Goal: Information Seeking & Learning: Learn about a topic

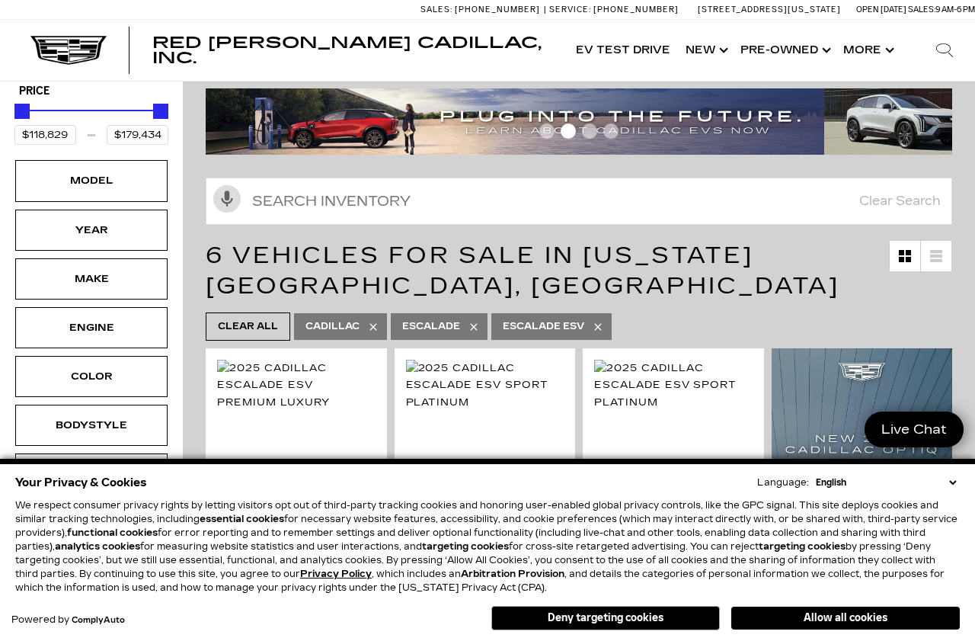
scroll to position [171, 0]
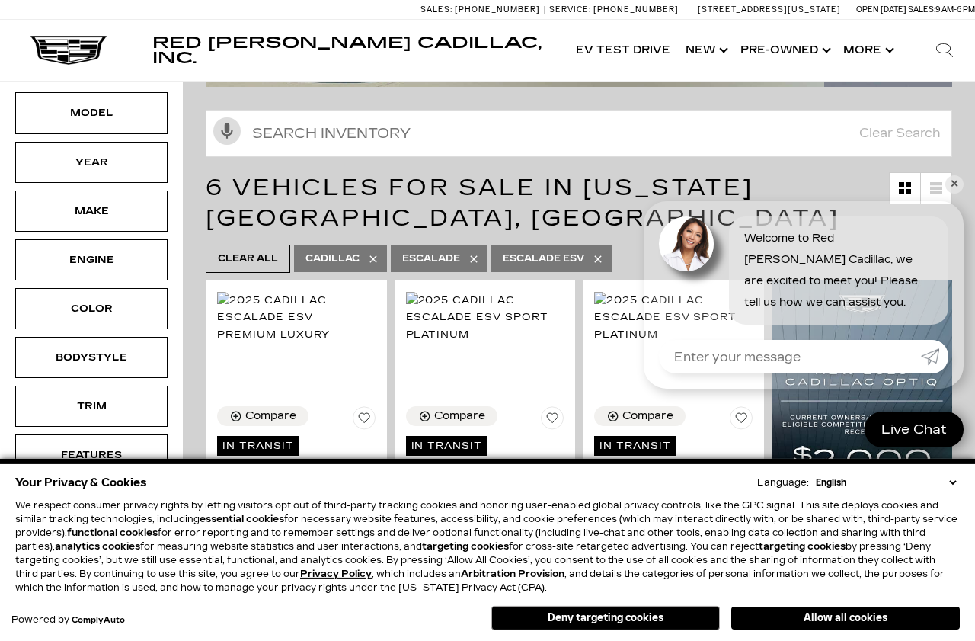
click at [842, 629] on button "Allow all cookies" at bounding box center [845, 617] width 228 height 23
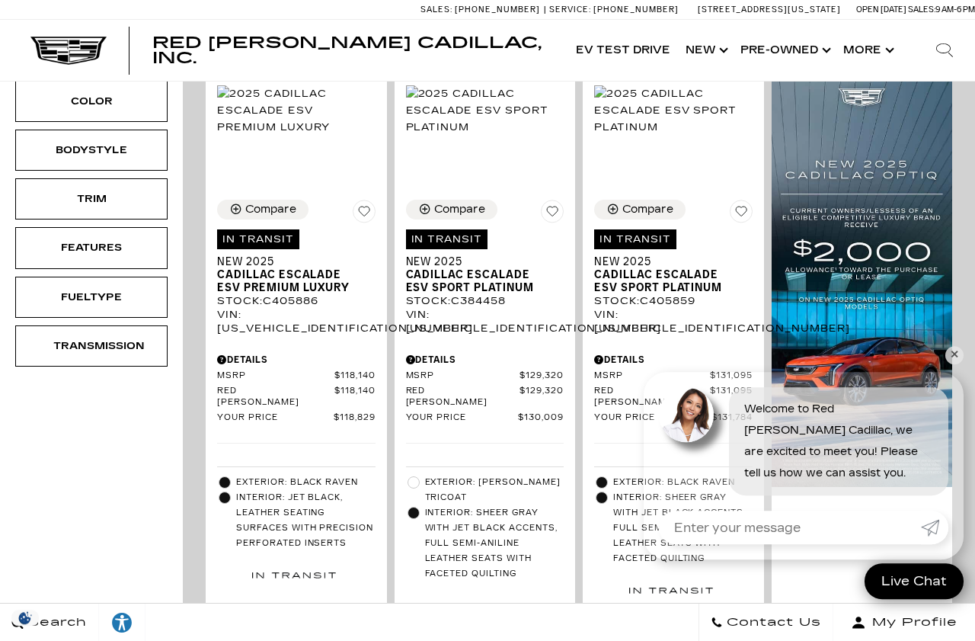
scroll to position [382, 0]
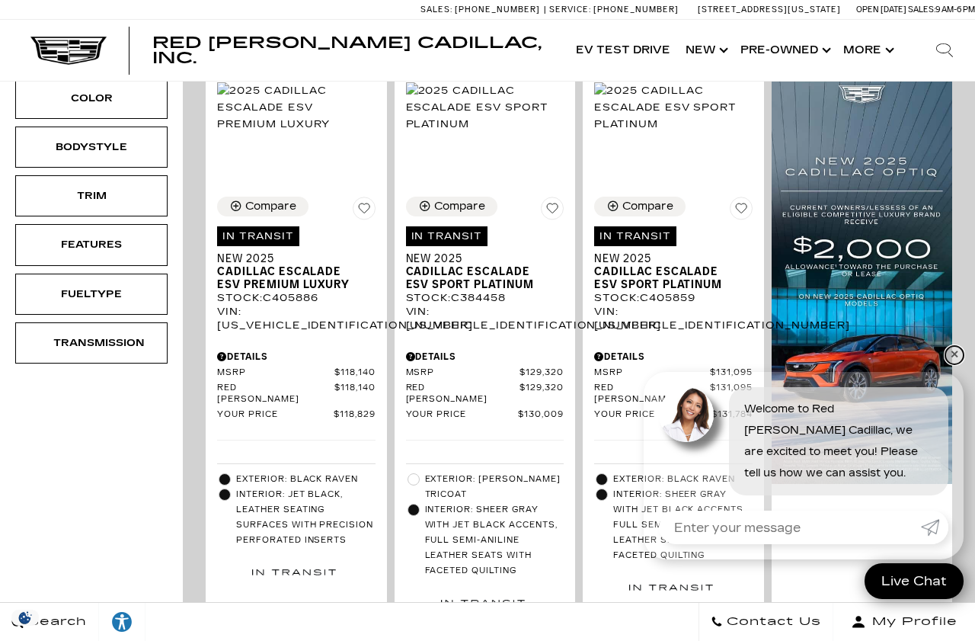
click at [955, 364] on link "✕" at bounding box center [954, 355] width 18 height 18
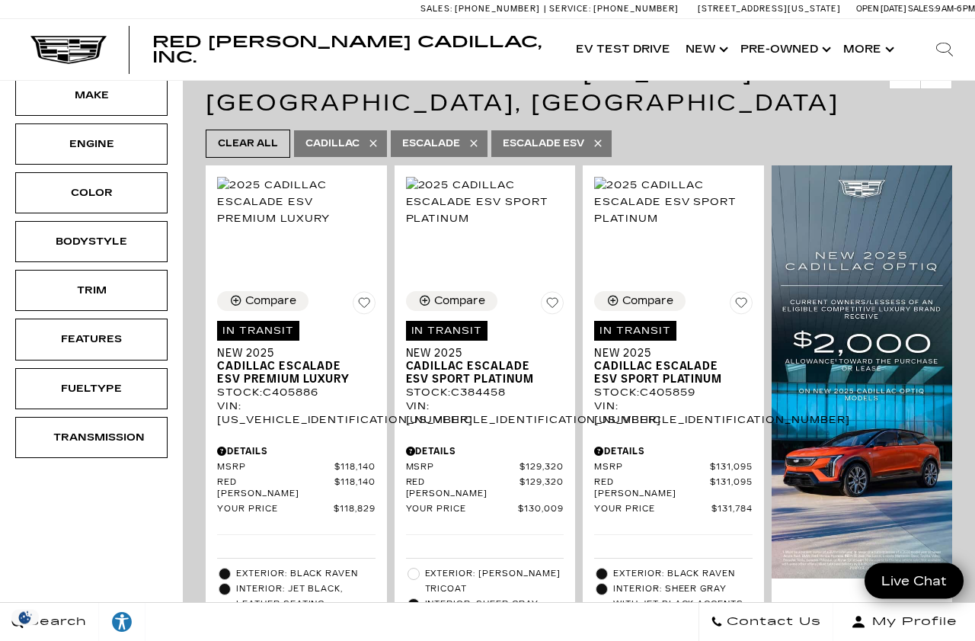
scroll to position [287, 0]
click at [450, 134] on span "Escalade" at bounding box center [431, 143] width 58 height 19
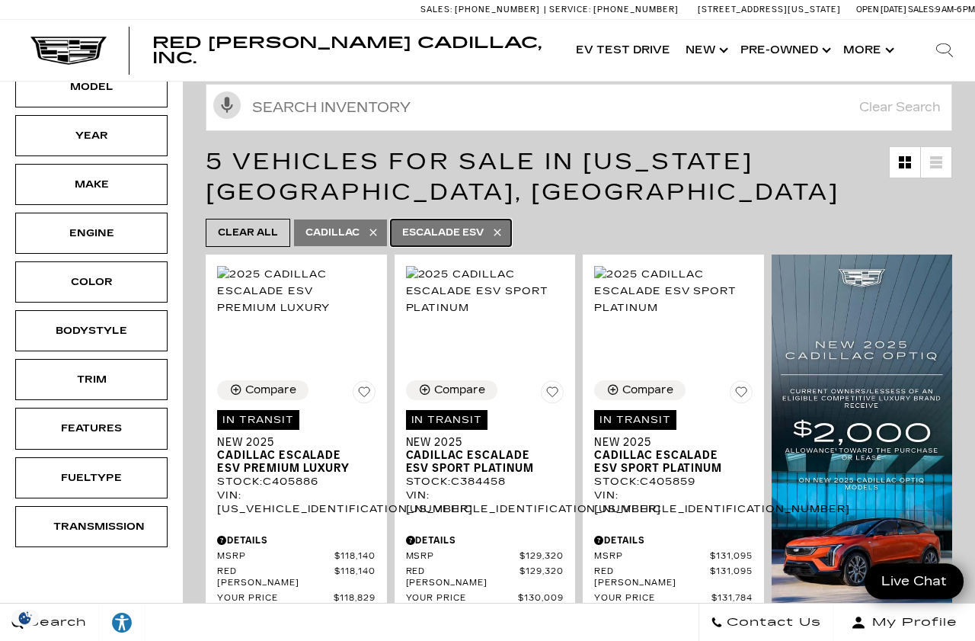
scroll to position [200, 0]
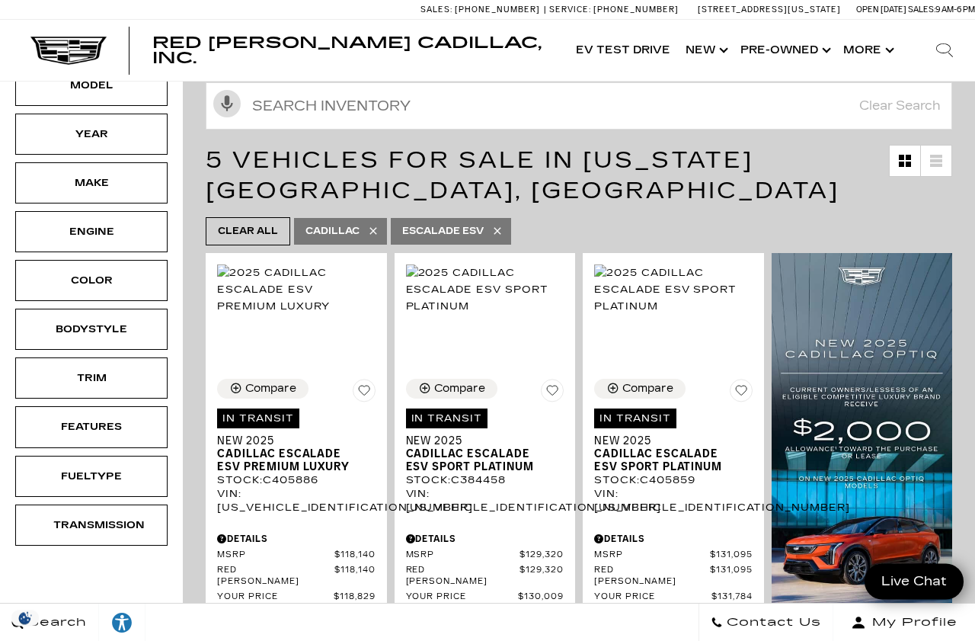
click at [503, 225] on icon at bounding box center [497, 231] width 12 height 12
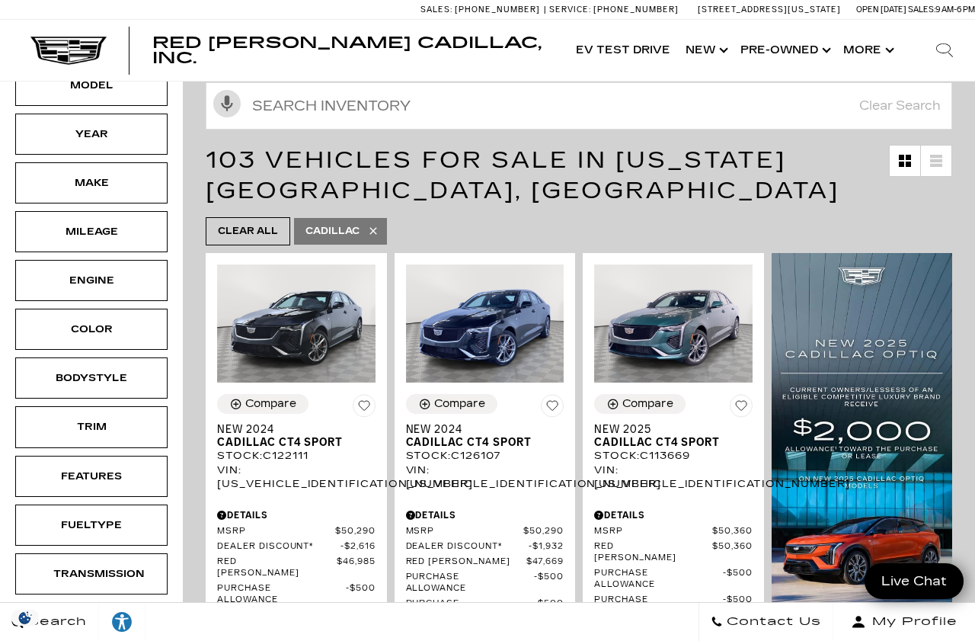
scroll to position [30, 0]
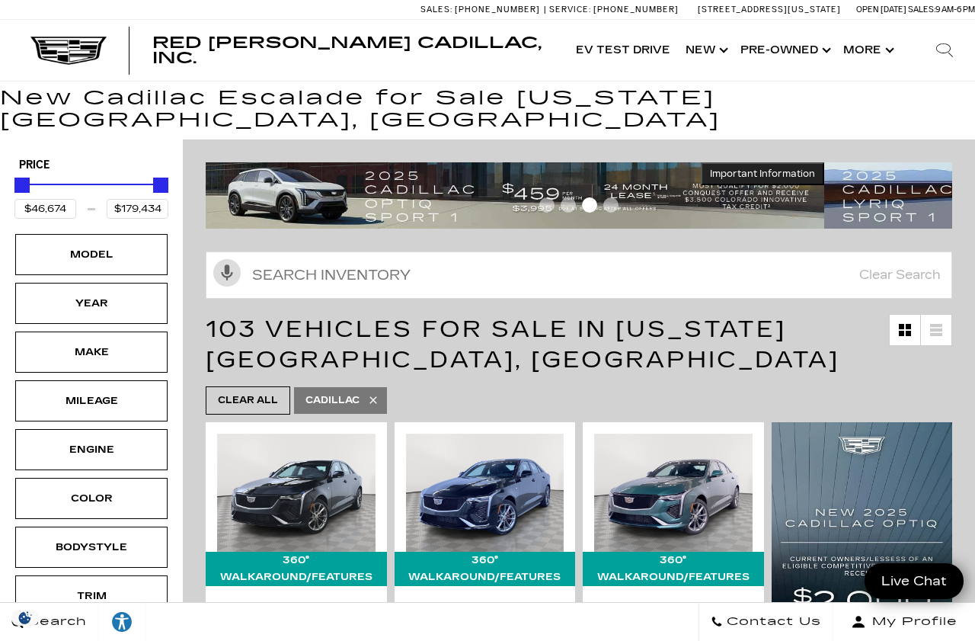
click at [379, 394] on icon at bounding box center [373, 400] width 12 height 12
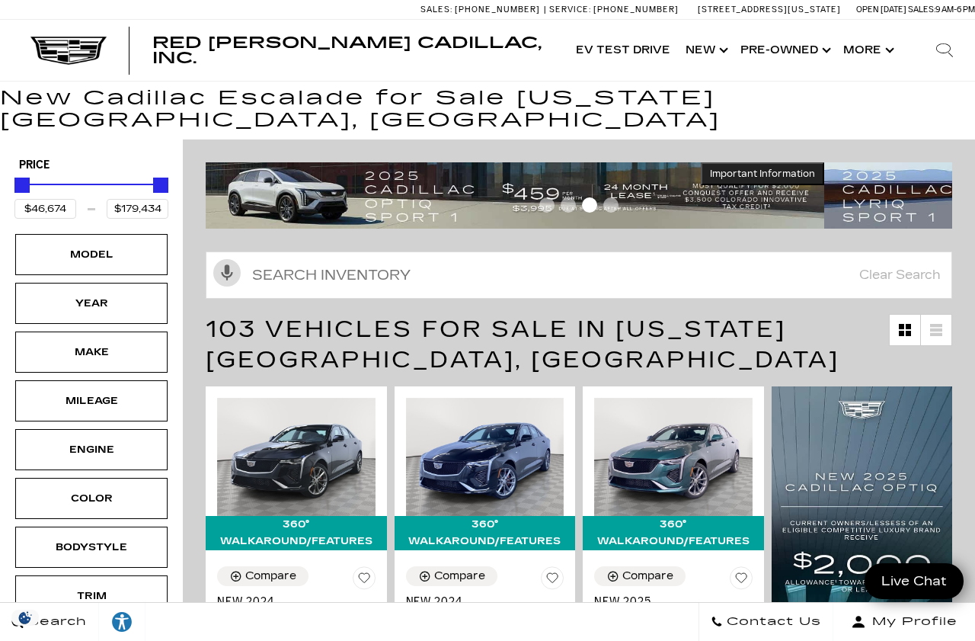
scroll to position [7, 0]
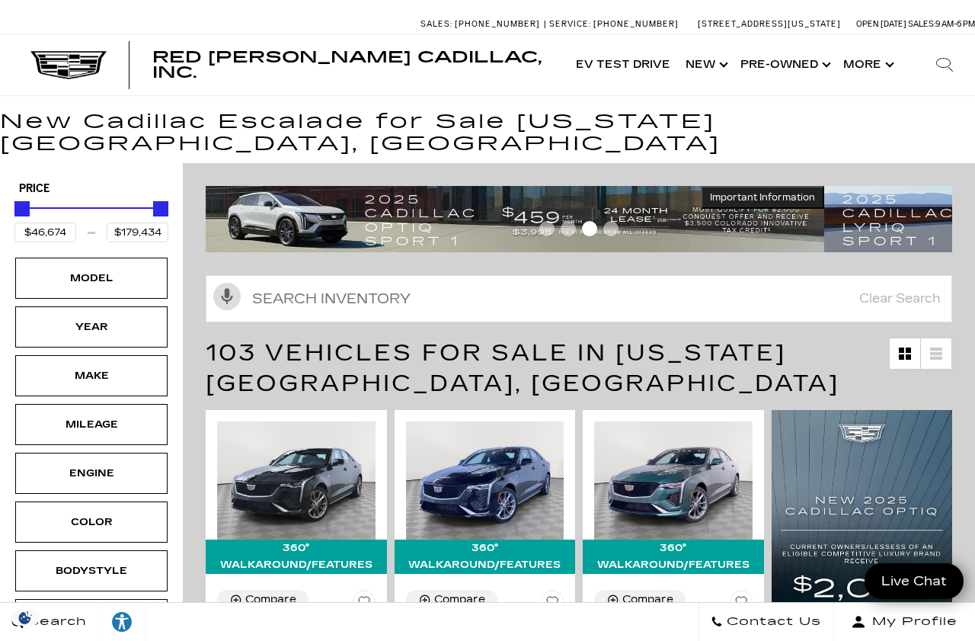
click at [122, 270] on div "Model" at bounding box center [91, 278] width 76 height 17
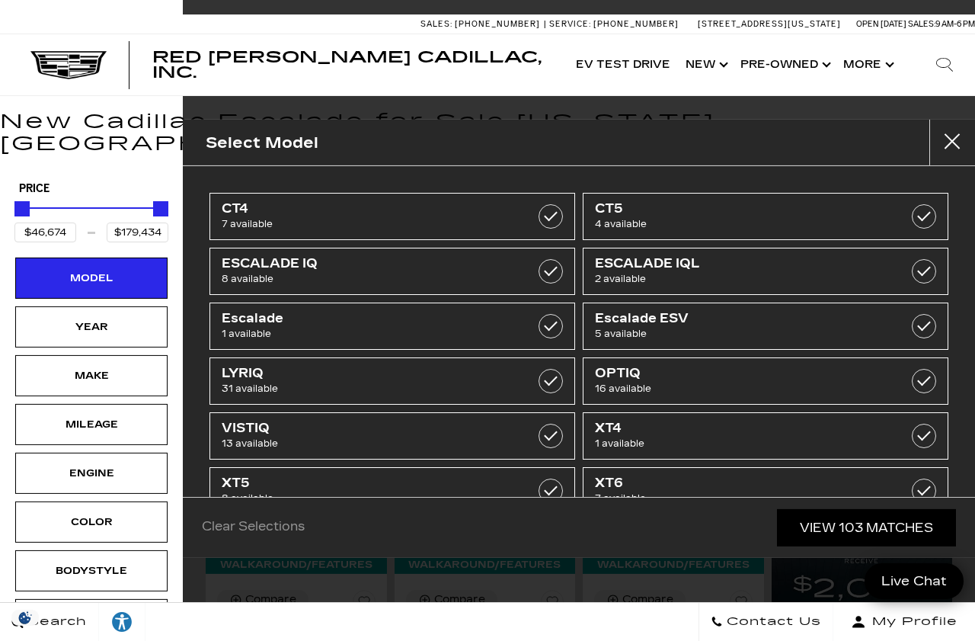
click at [502, 270] on span "ESCALADE IQ" at bounding box center [367, 263] width 290 height 15
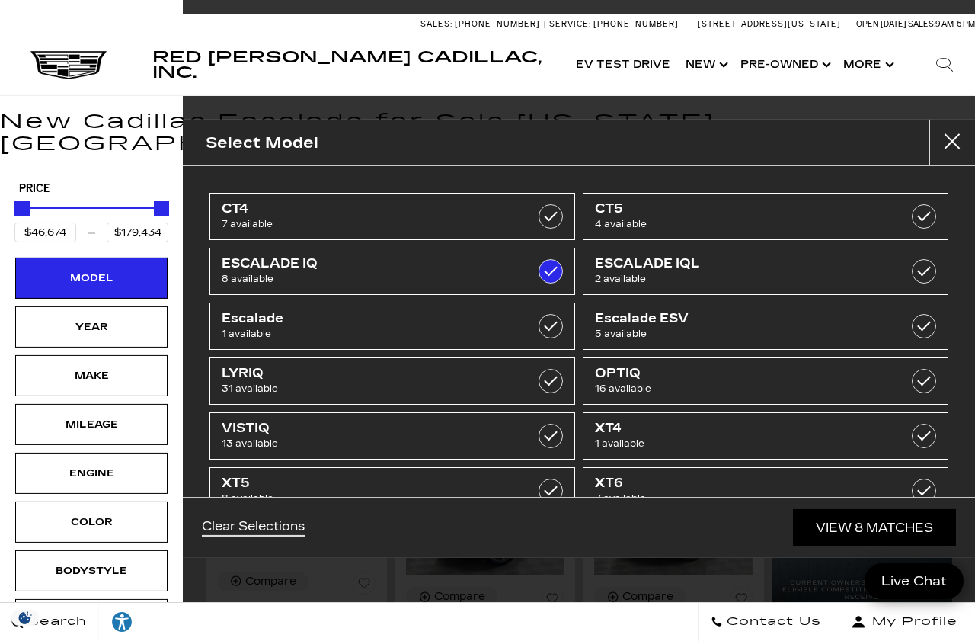
type input "$133,515"
type input "$158,810"
checkbox input "true"
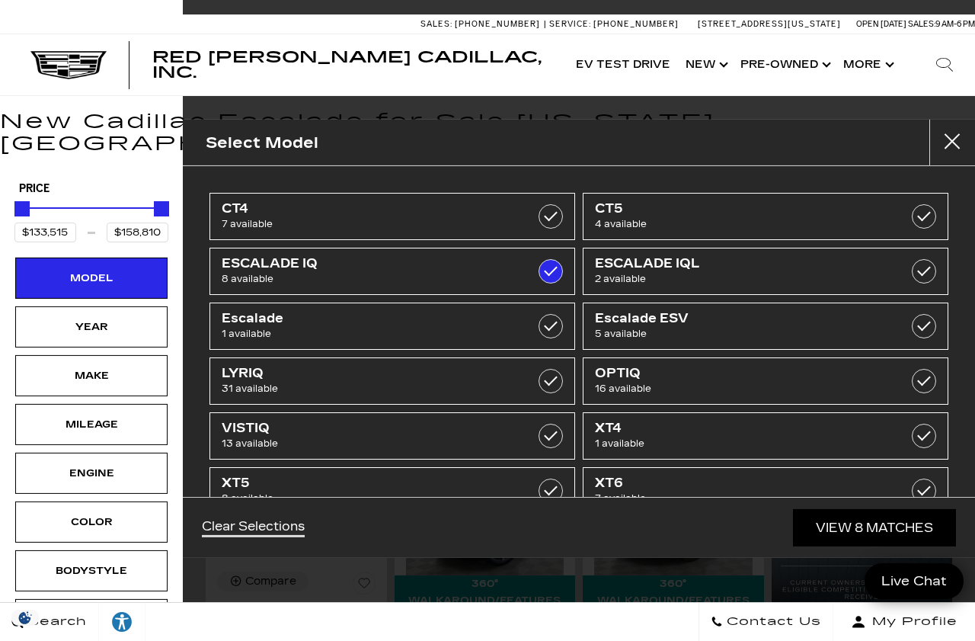
click at [484, 326] on span "1 available" at bounding box center [367, 333] width 290 height 15
type input "$131,969"
checkbox input "true"
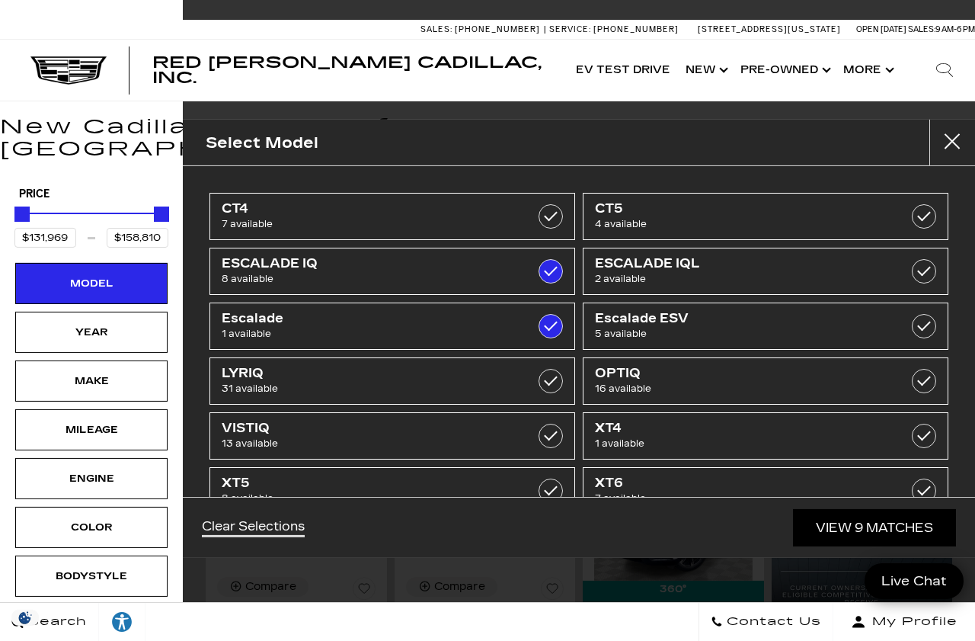
click at [682, 271] on span "2 available" at bounding box center [740, 278] width 290 height 15
checkbox input "true"
click at [896, 546] on link "View 11 Matches" at bounding box center [872, 527] width 167 height 37
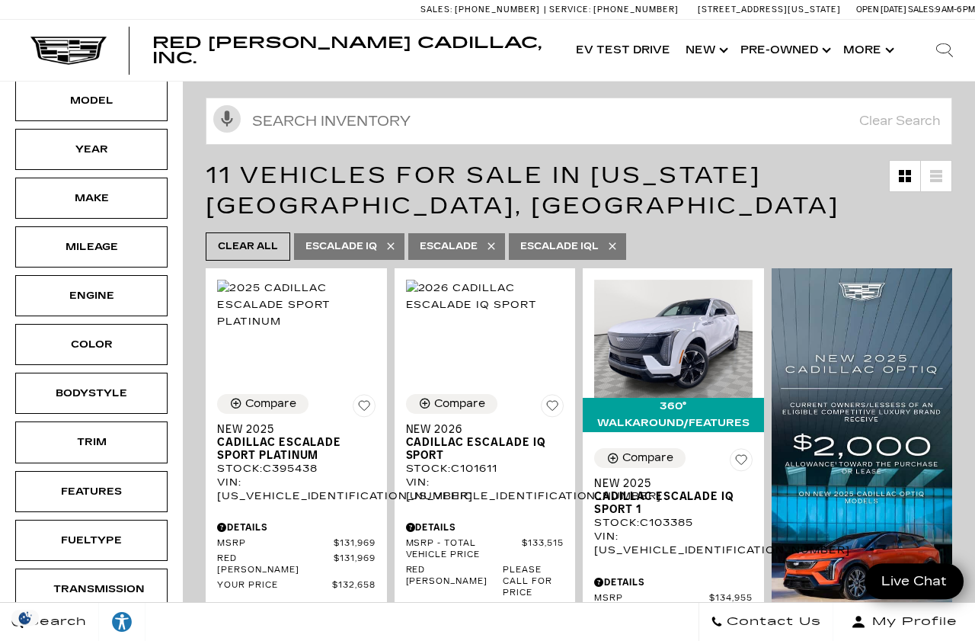
scroll to position [184, 0]
click at [694, 322] on img at bounding box center [673, 339] width 158 height 119
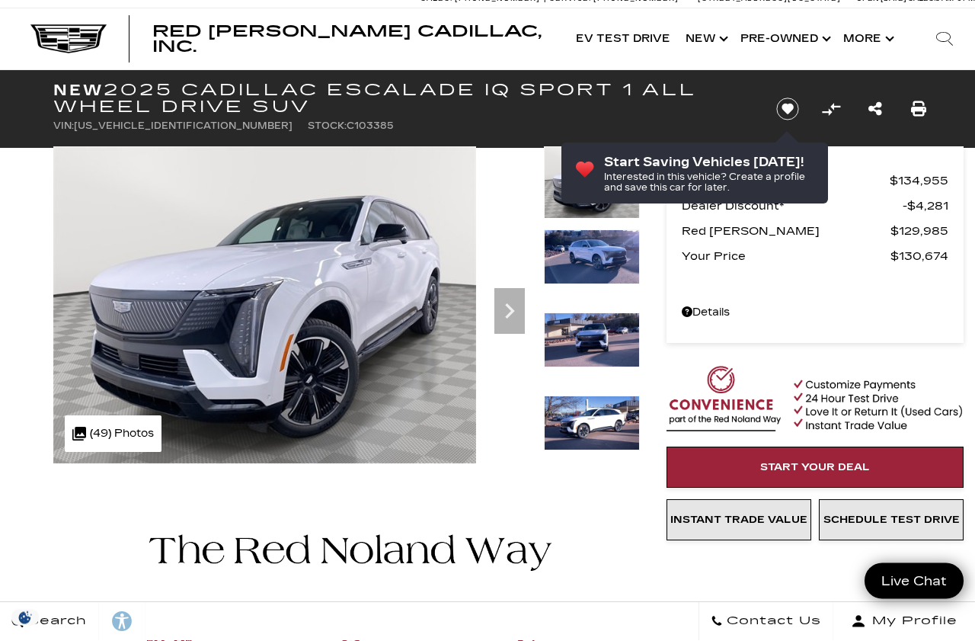
scroll to position [12, 0]
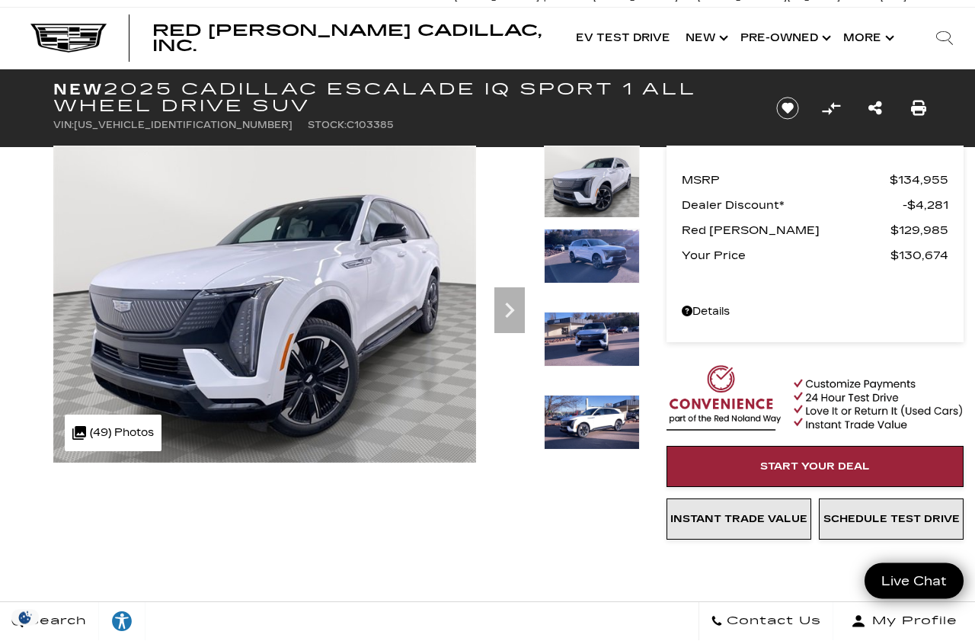
click at [509, 317] on icon "Next" at bounding box center [509, 310] width 30 height 30
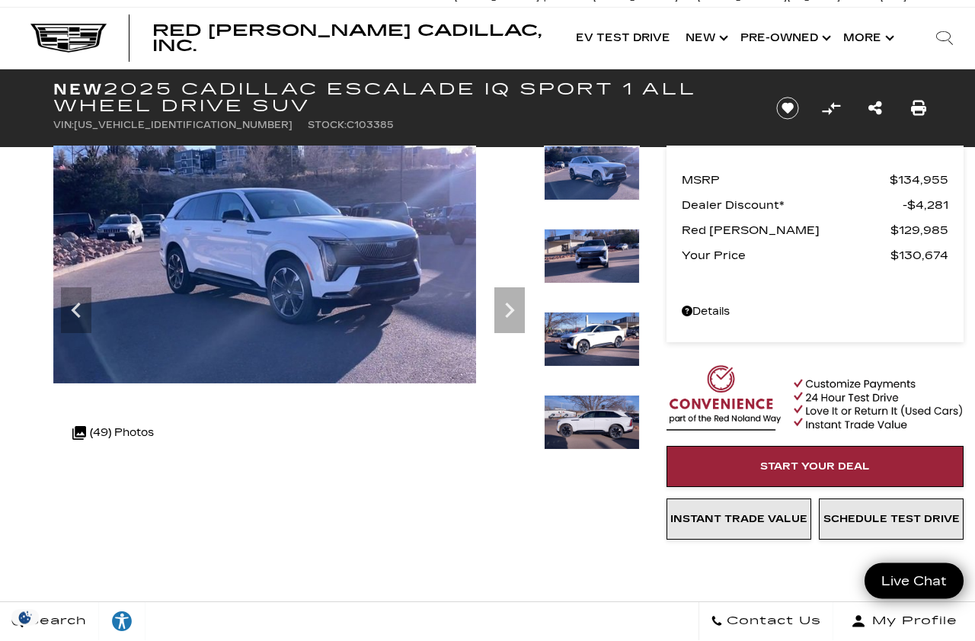
scroll to position [2, 0]
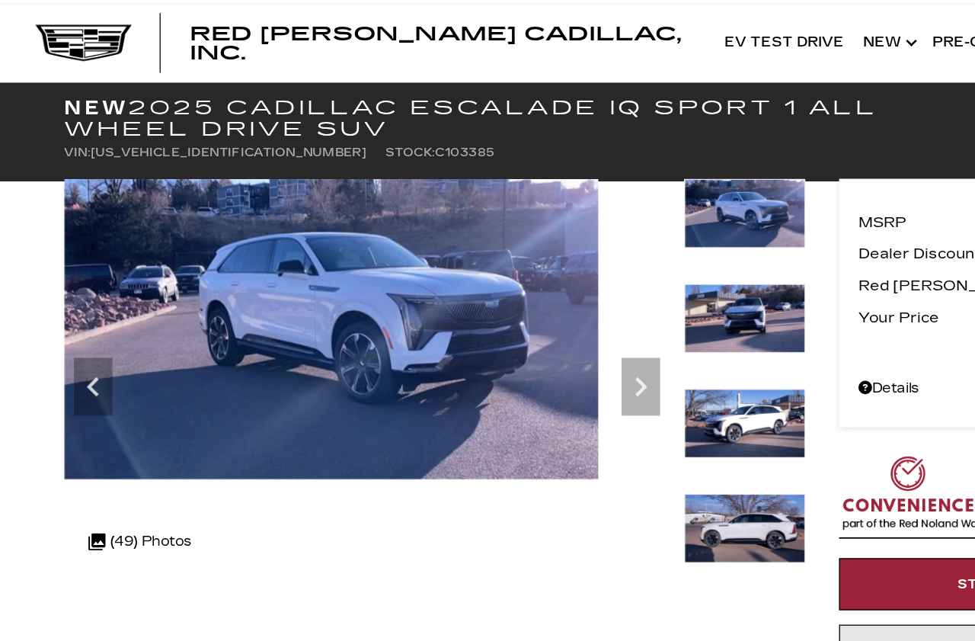
click at [507, 305] on icon "Next" at bounding box center [509, 320] width 30 height 30
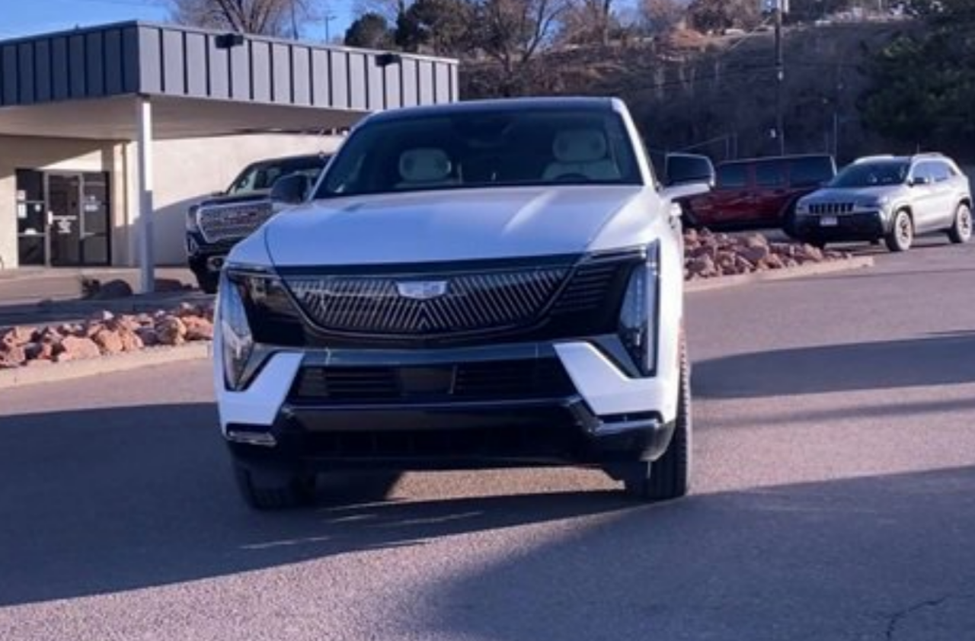
scroll to position [24, 0]
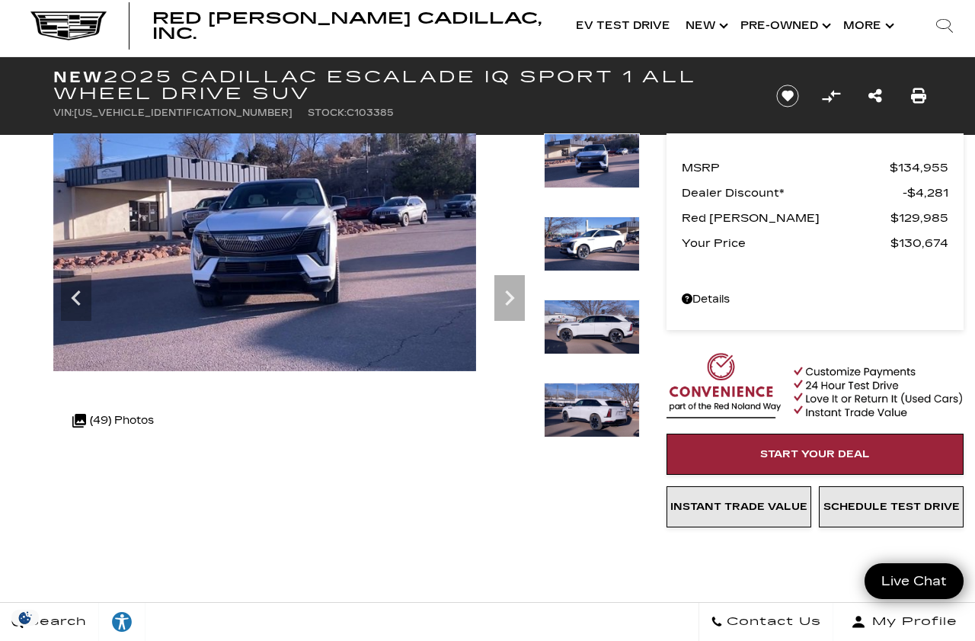
click at [511, 299] on icon "Next" at bounding box center [509, 297] width 9 height 15
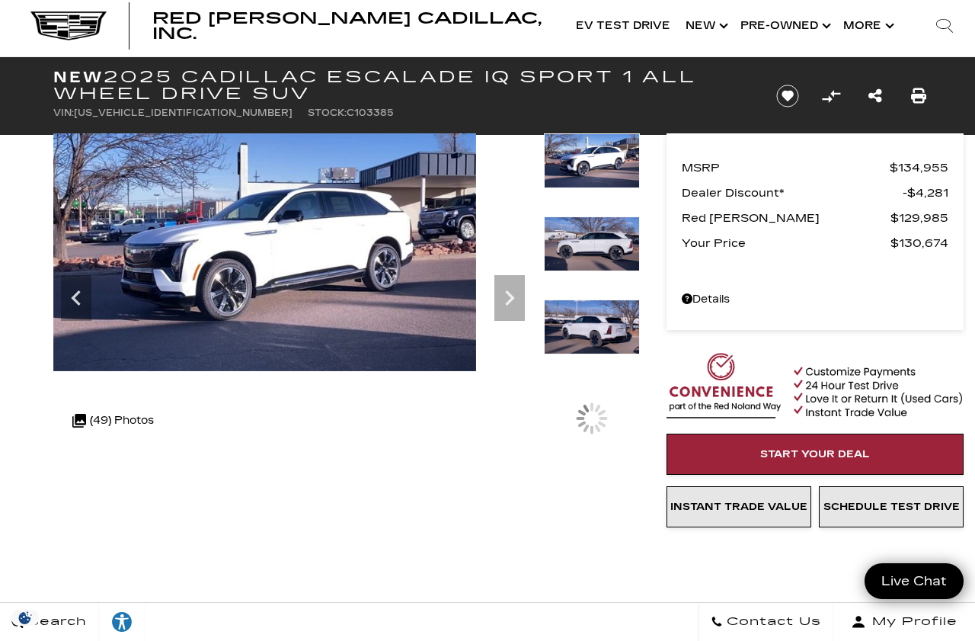
click at [508, 285] on icon "Next" at bounding box center [509, 298] width 30 height 30
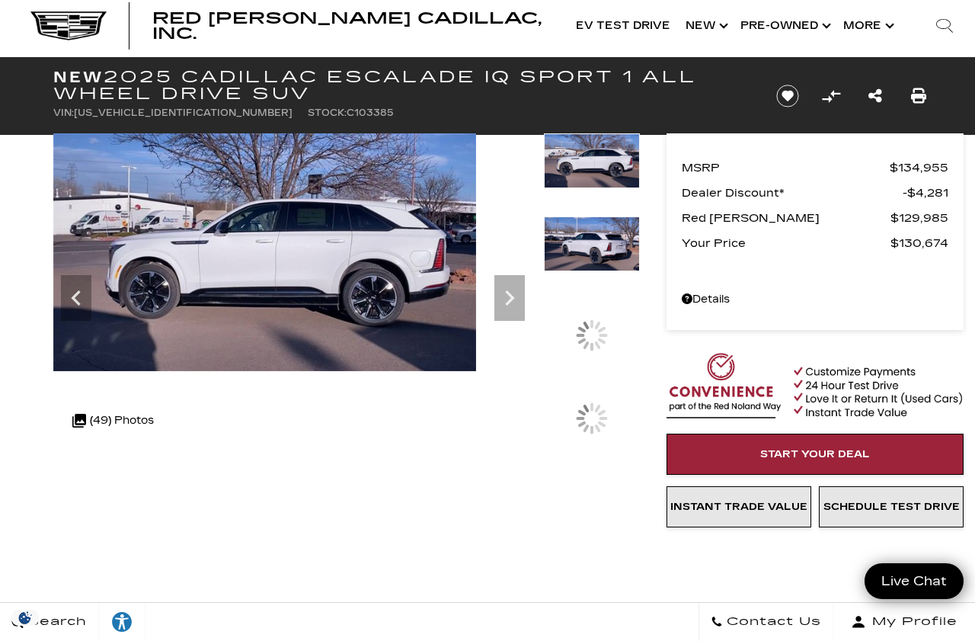
click at [510, 295] on icon "Next" at bounding box center [509, 297] width 9 height 15
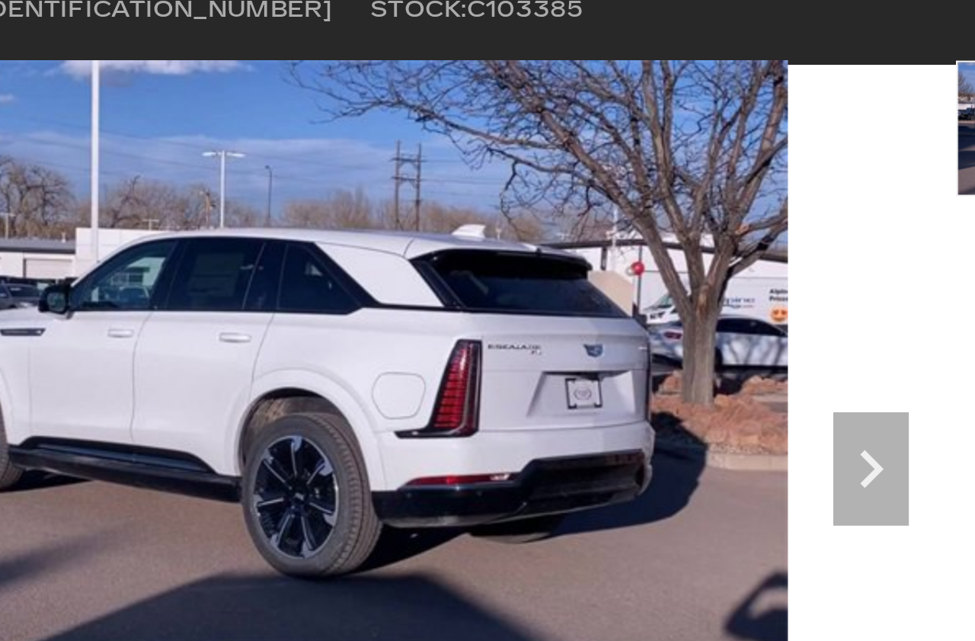
scroll to position [0, 0]
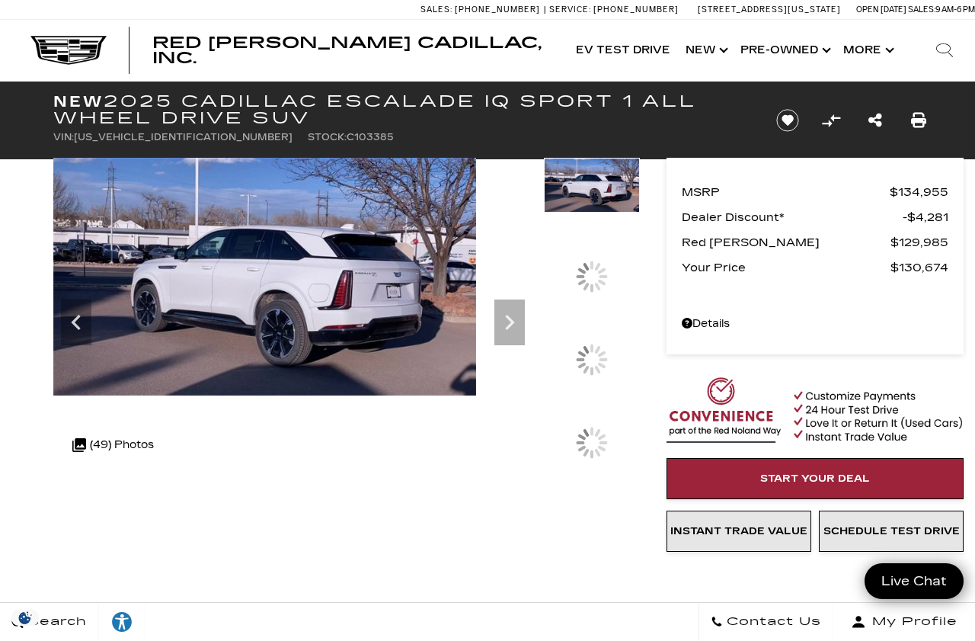
click at [513, 317] on icon "Next" at bounding box center [509, 322] width 30 height 30
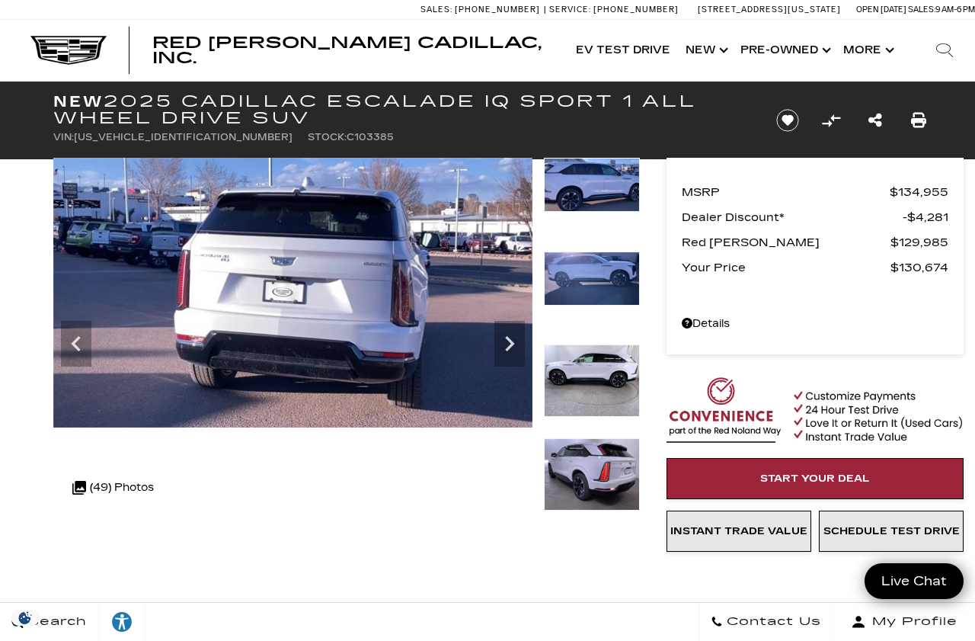
click at [513, 336] on icon "Next" at bounding box center [509, 343] width 30 height 30
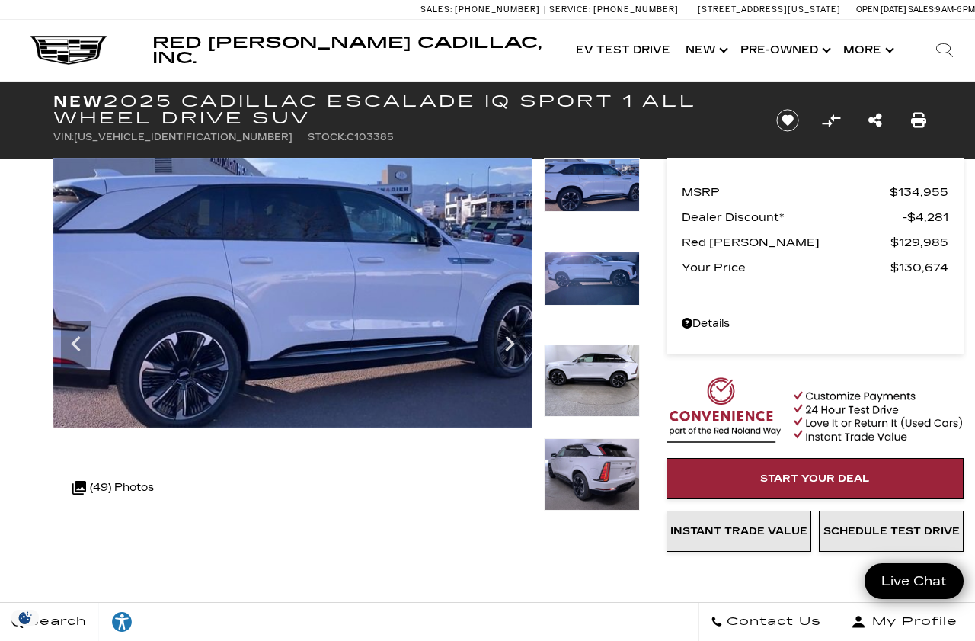
click at [512, 342] on icon "Next" at bounding box center [509, 343] width 9 height 15
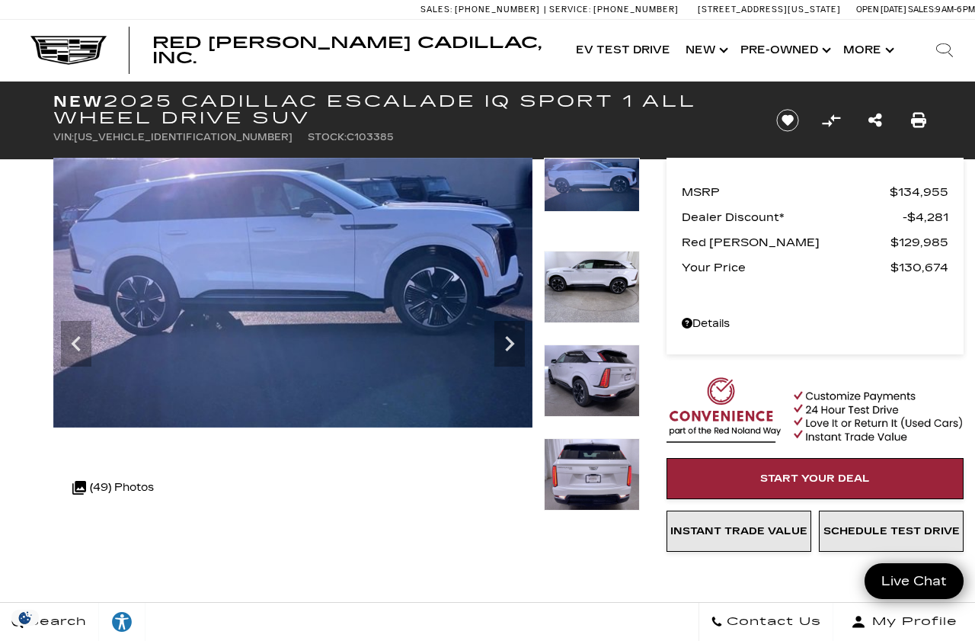
click at [515, 338] on icon "Next" at bounding box center [509, 343] width 30 height 30
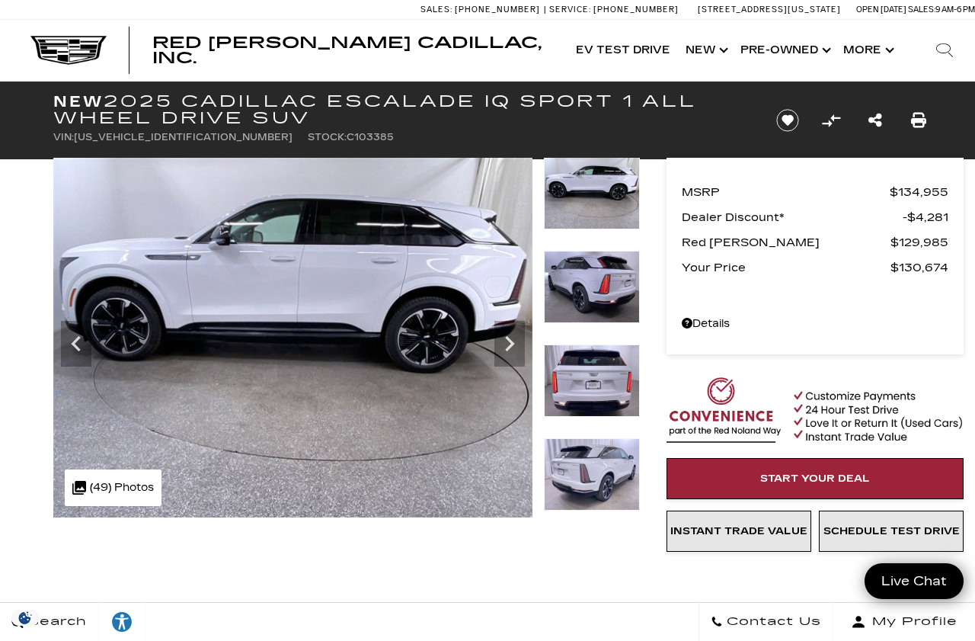
click at [506, 340] on icon "Next" at bounding box center [509, 343] width 30 height 30
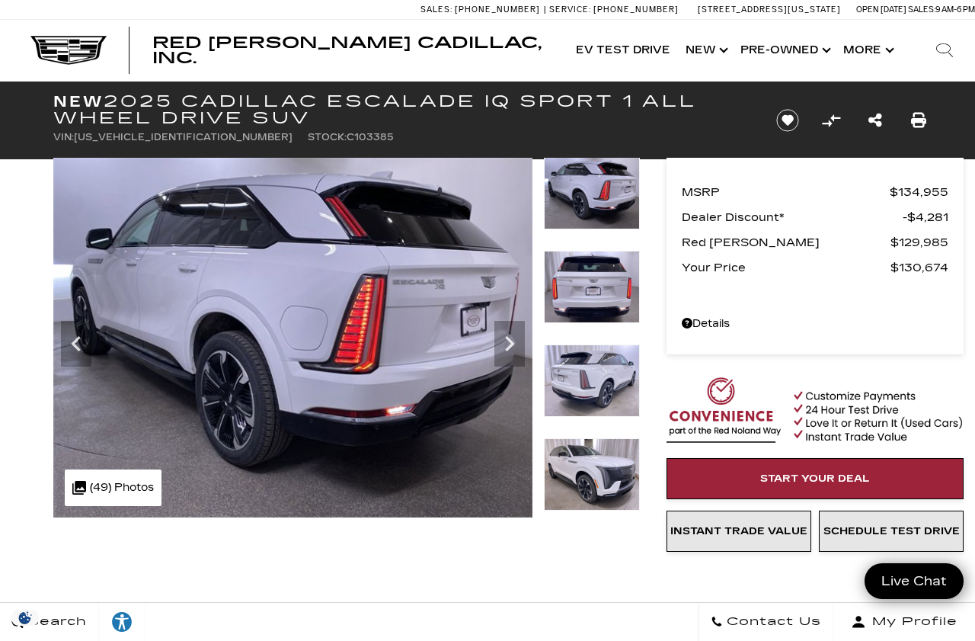
click at [510, 339] on icon "Next" at bounding box center [509, 343] width 30 height 30
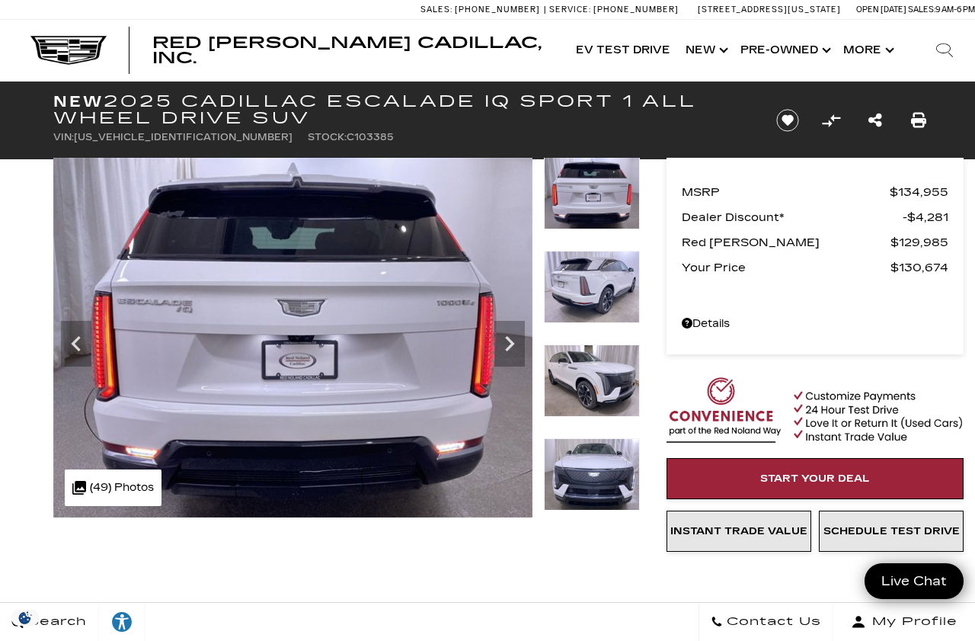
click at [521, 351] on icon "Next" at bounding box center [509, 343] width 30 height 30
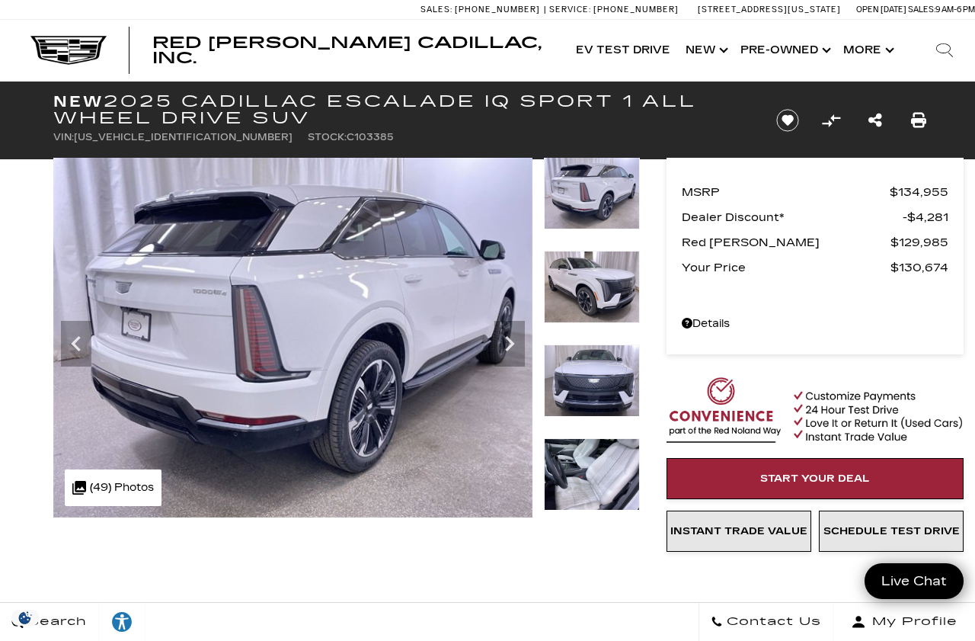
click at [515, 338] on icon "Next" at bounding box center [509, 343] width 30 height 30
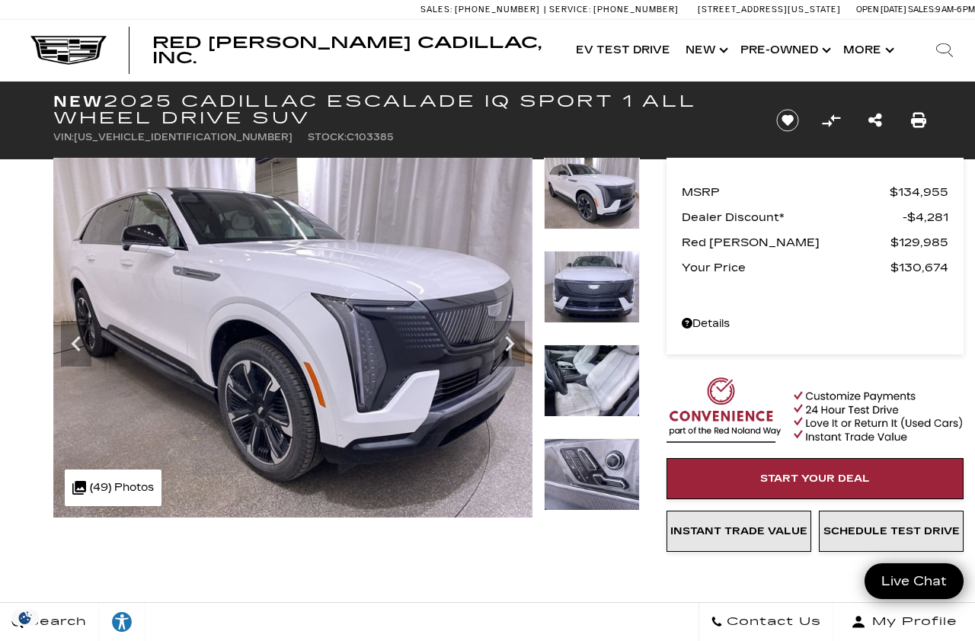
click at [513, 335] on icon "Next" at bounding box center [509, 343] width 30 height 30
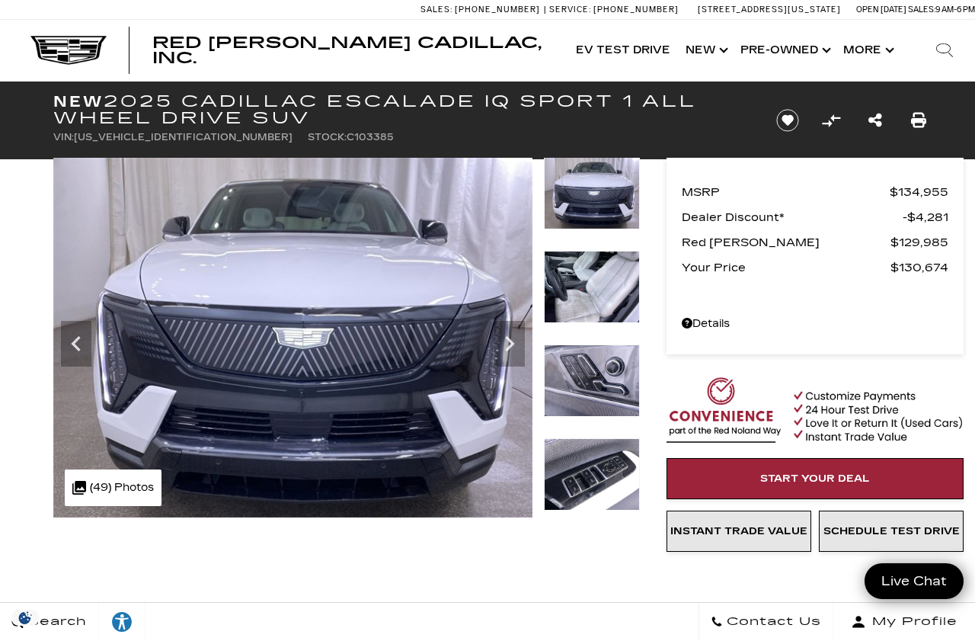
click at [512, 351] on icon "Next" at bounding box center [509, 343] width 30 height 30
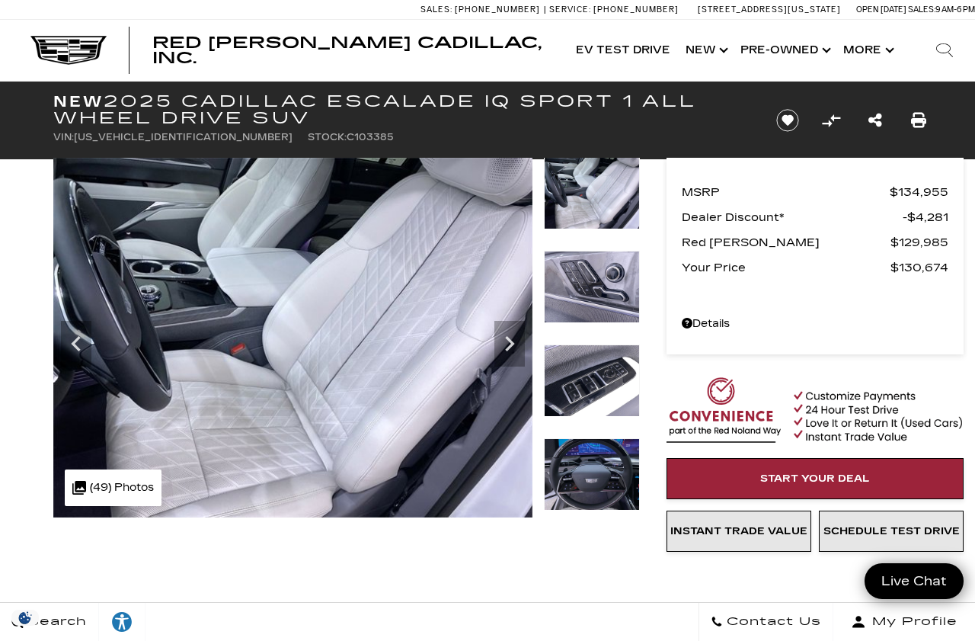
click at [510, 340] on icon "Next" at bounding box center [509, 343] width 9 height 15
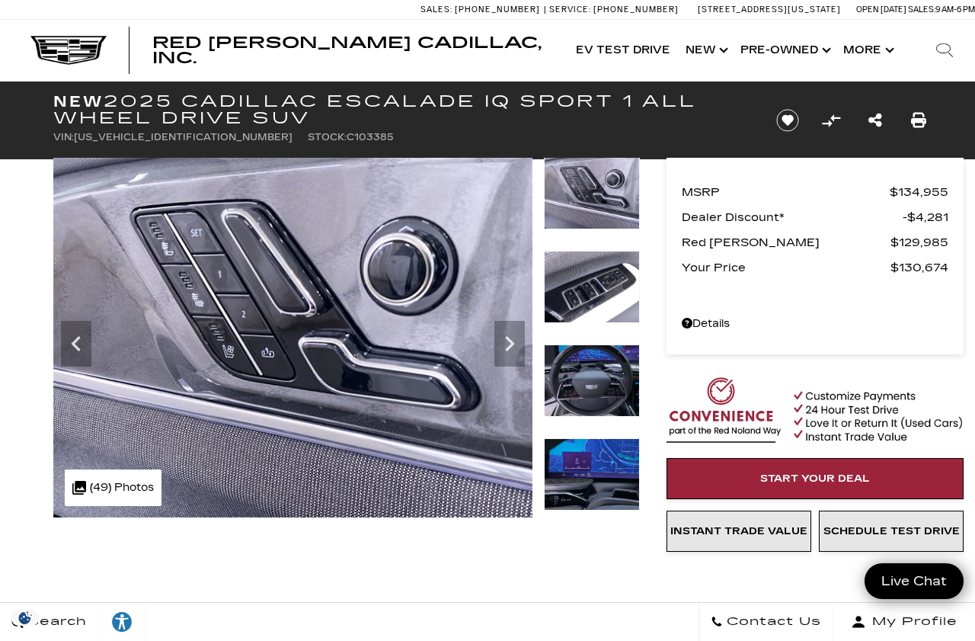
click at [514, 339] on icon "Next" at bounding box center [509, 343] width 30 height 30
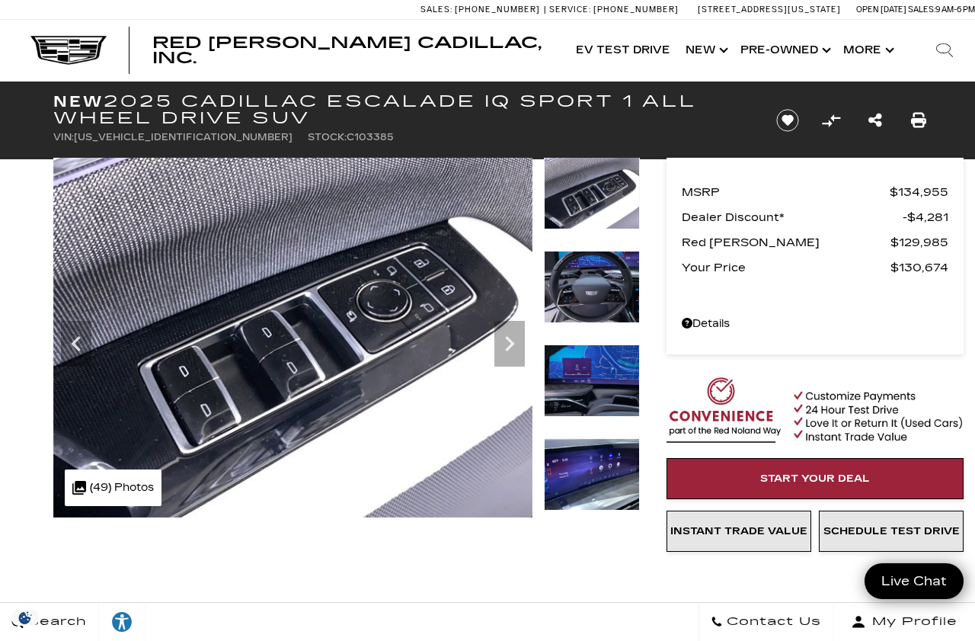
click at [504, 337] on icon "Next" at bounding box center [509, 343] width 30 height 30
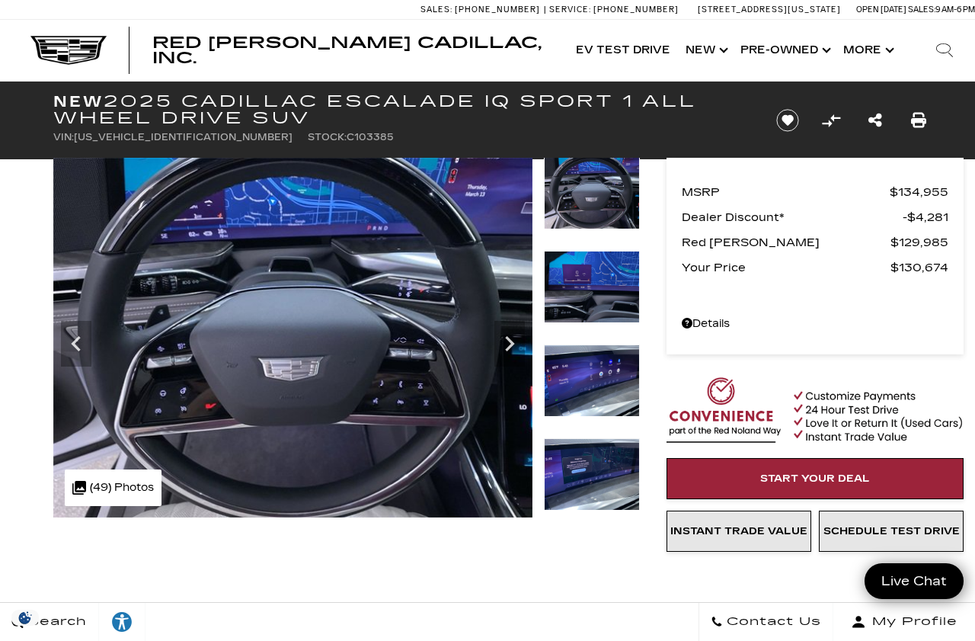
click at [512, 341] on icon "Next" at bounding box center [509, 343] width 9 height 15
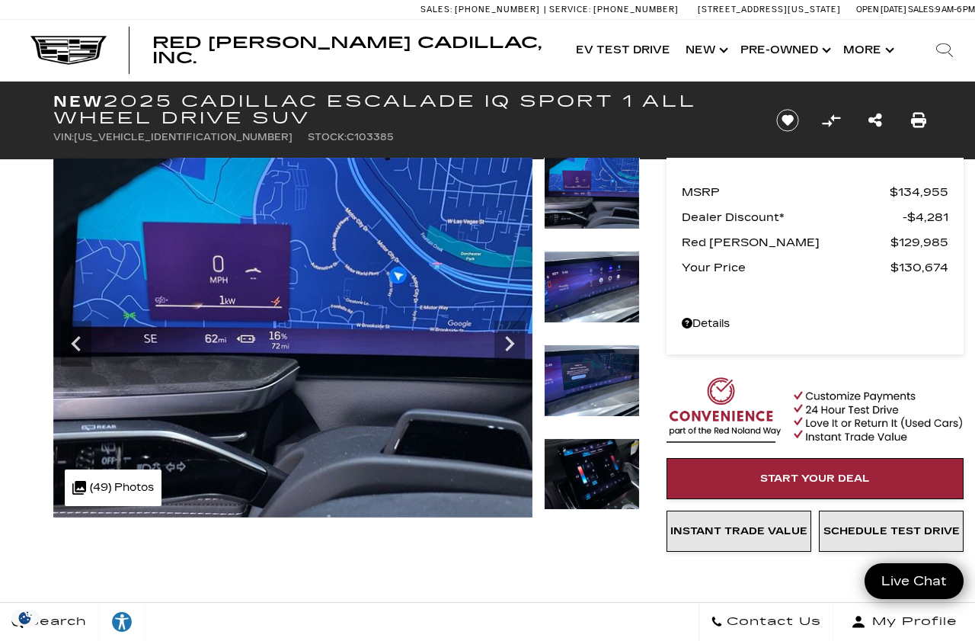
click at [511, 330] on icon "Next" at bounding box center [509, 343] width 30 height 30
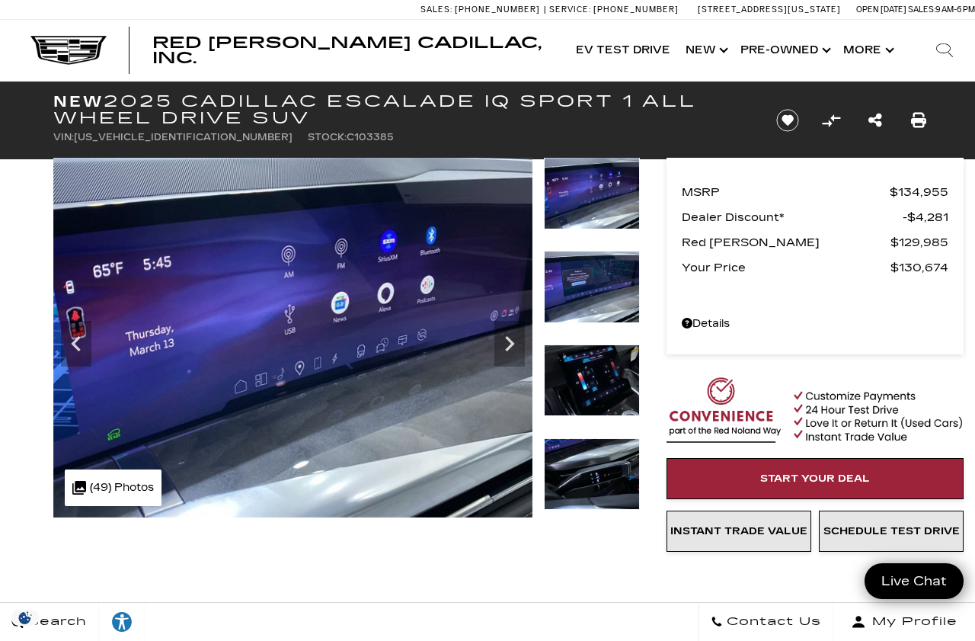
click at [510, 329] on icon "Next" at bounding box center [509, 343] width 30 height 30
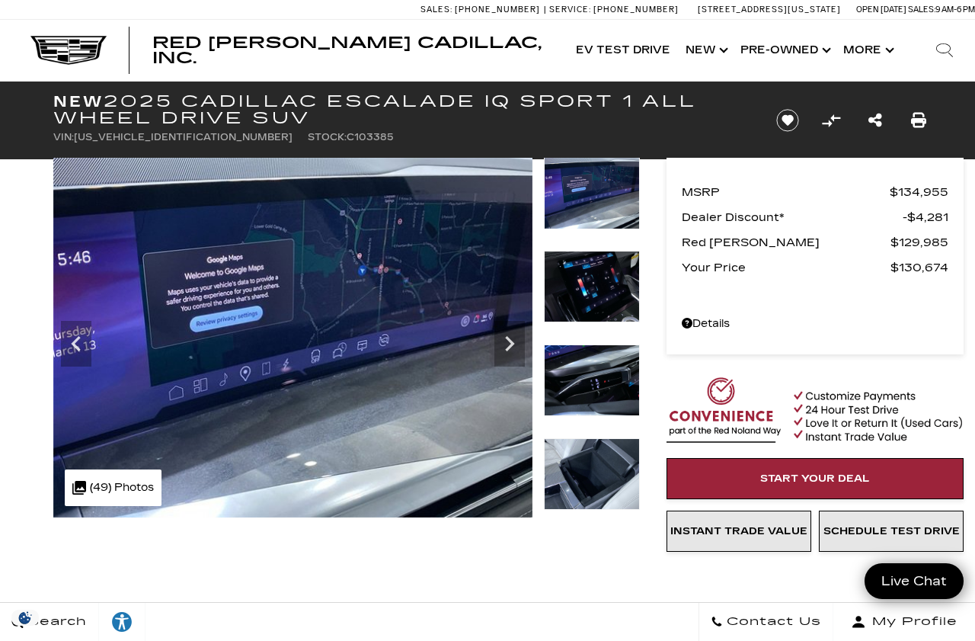
click at [518, 332] on icon "Next" at bounding box center [509, 343] width 30 height 30
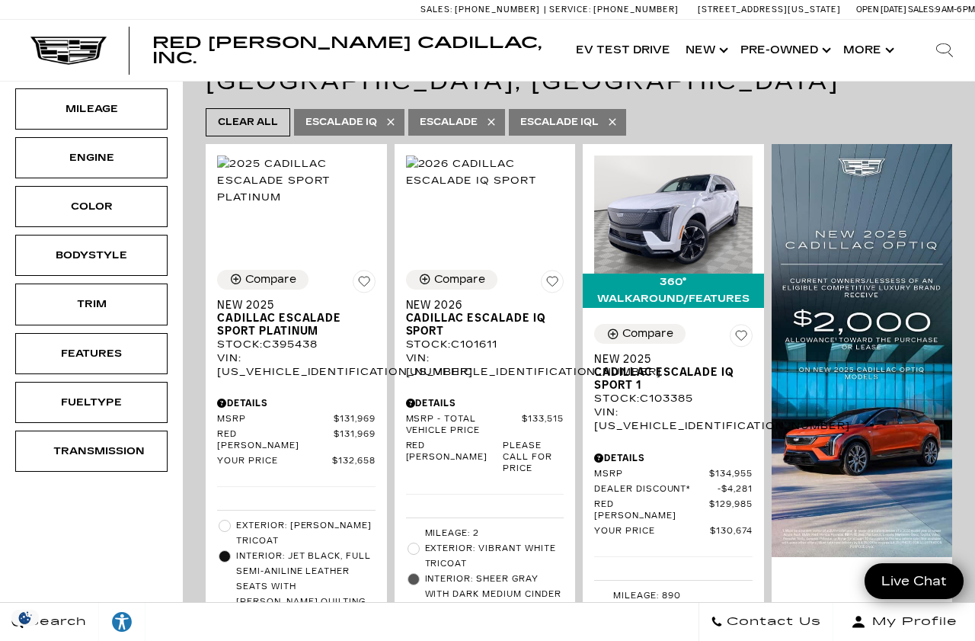
scroll to position [322, 0]
click at [486, 178] on img at bounding box center [485, 172] width 158 height 34
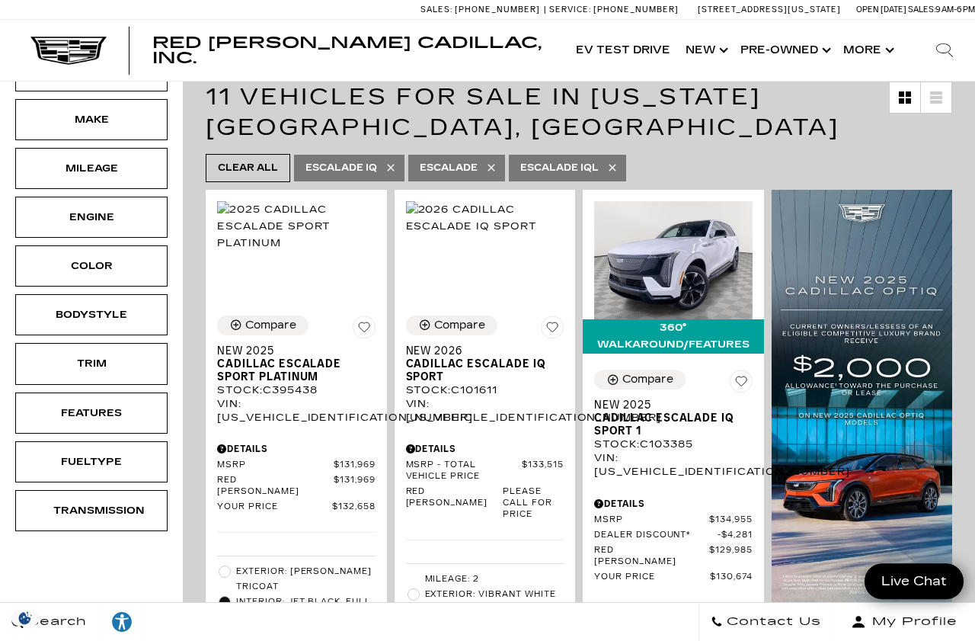
scroll to position [267, 0]
